Goal: Transaction & Acquisition: Purchase product/service

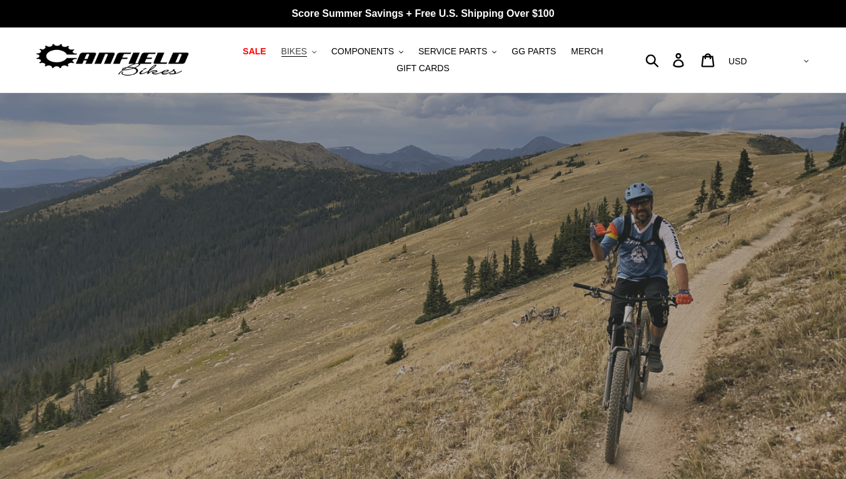
click at [307, 50] on span "BIKES" at bounding box center [294, 51] width 26 height 11
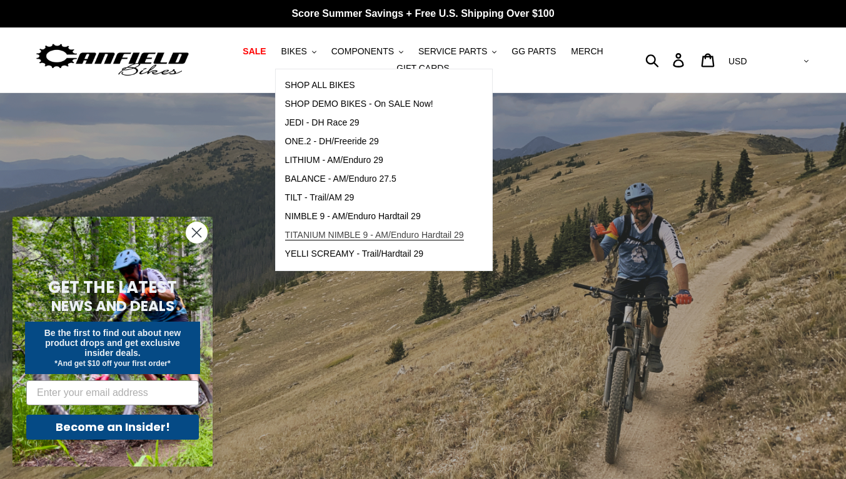
click at [308, 231] on span "TITANIUM NIMBLE 9 - AM/Enduro Hardtail 29" at bounding box center [374, 235] width 179 height 11
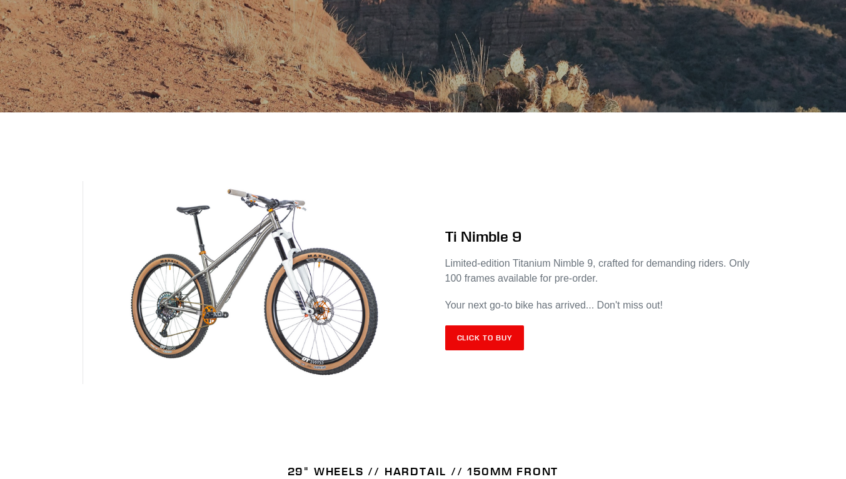
scroll to position [391, 0]
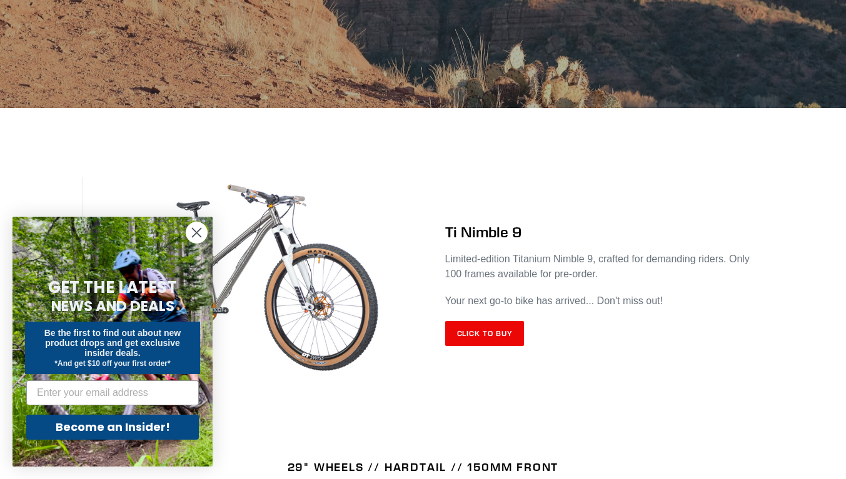
click at [197, 232] on icon "Close dialog" at bounding box center [197, 233] width 9 height 9
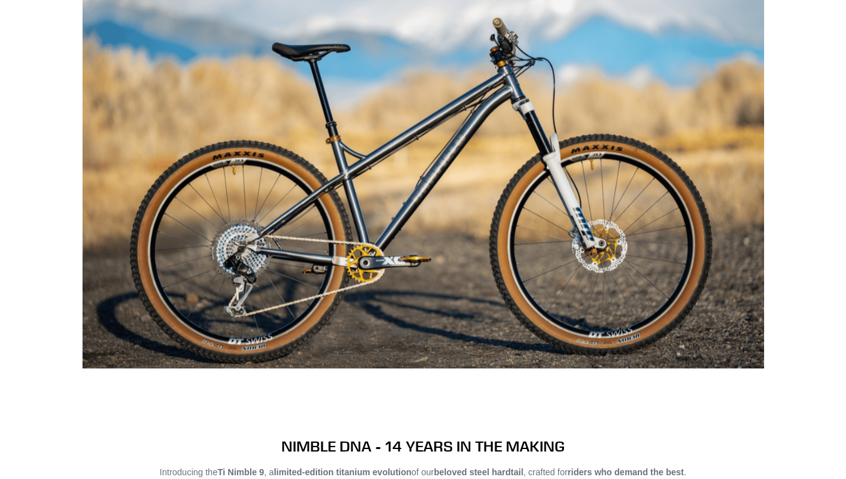
scroll to position [1103, 0]
